Goal: Information Seeking & Learning: Learn about a topic

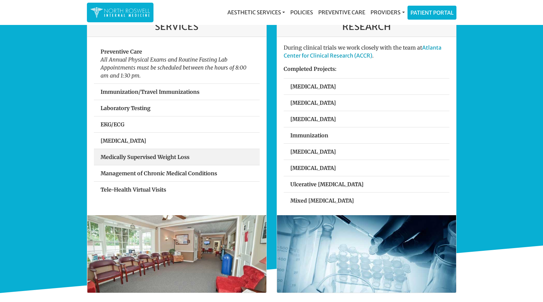
scroll to position [270, 0]
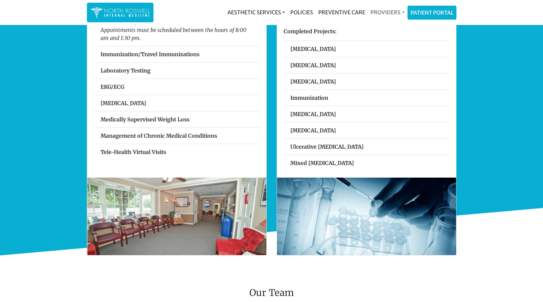
click at [382, 11] on link "Providers" at bounding box center [387, 12] width 39 height 13
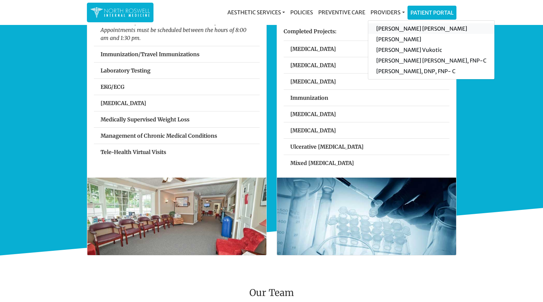
click at [397, 27] on link "[PERSON_NAME] [PERSON_NAME]" at bounding box center [431, 28] width 126 height 11
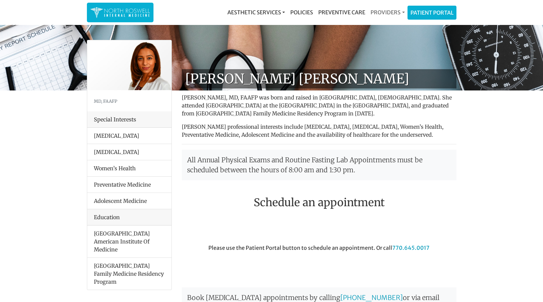
click at [390, 14] on link "Providers" at bounding box center [387, 12] width 39 height 13
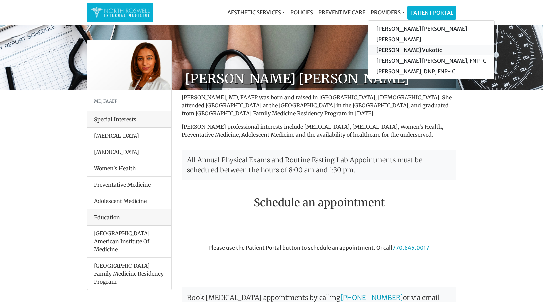
click at [411, 49] on link "[PERSON_NAME] Vukotic" at bounding box center [431, 50] width 126 height 11
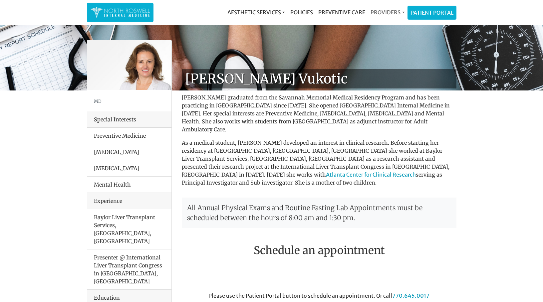
click at [397, 12] on link "Providers" at bounding box center [387, 12] width 39 height 13
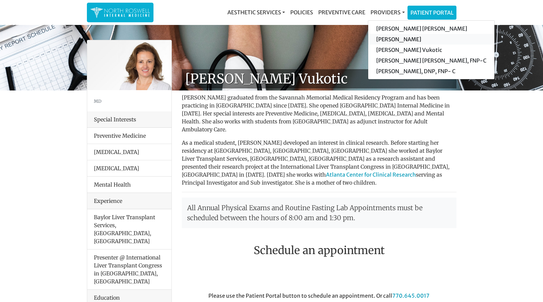
click at [422, 38] on link "[PERSON_NAME]" at bounding box center [431, 39] width 126 height 11
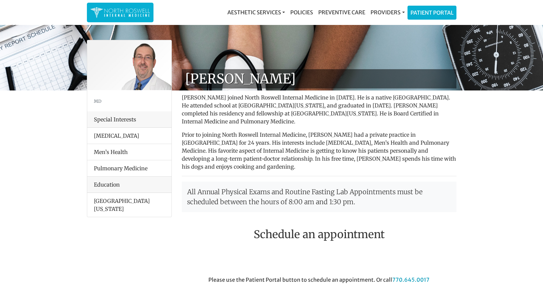
click at [397, 12] on link "Providers" at bounding box center [387, 12] width 39 height 13
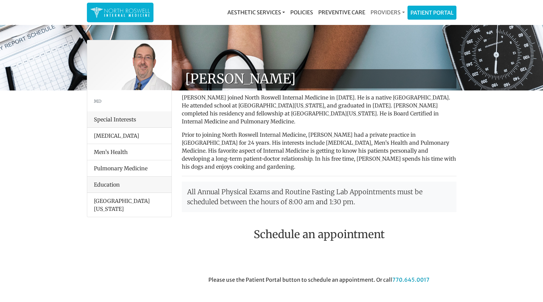
click at [399, 16] on link "Providers" at bounding box center [387, 12] width 39 height 13
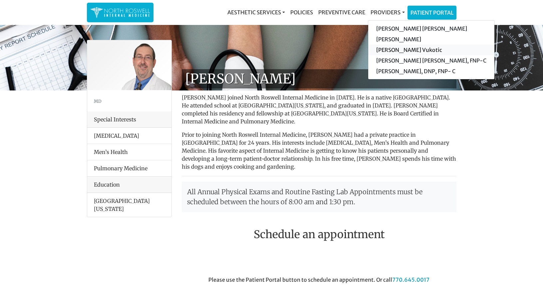
click at [418, 48] on link "[PERSON_NAME] Vukotic" at bounding box center [431, 50] width 126 height 11
